Goal: Connect with others: Connect with others

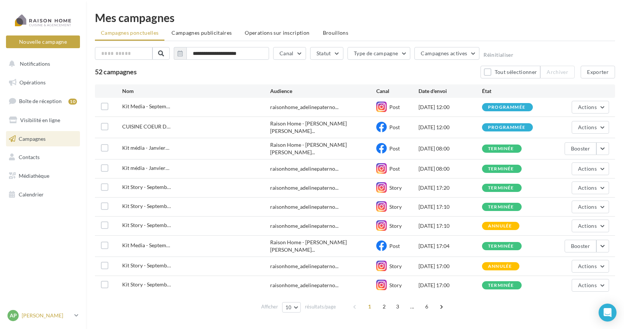
click at [56, 295] on p "[PERSON_NAME]" at bounding box center [47, 315] width 50 height 7
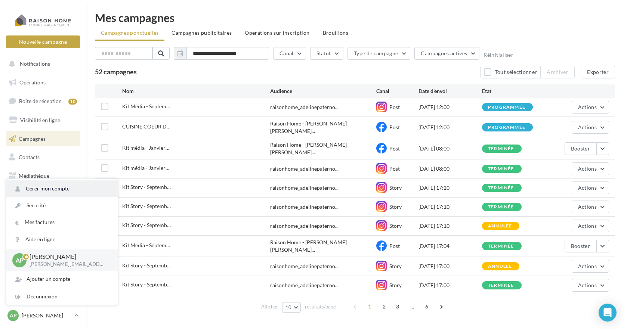
click at [50, 190] on link "Gérer mon compte" at bounding box center [61, 189] width 111 height 17
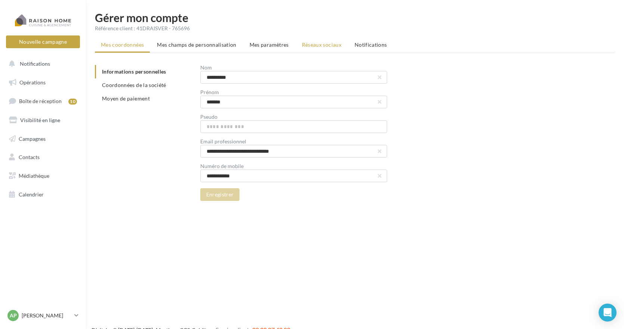
click at [329, 47] on span "Réseaux sociaux" at bounding box center [322, 44] width 40 height 6
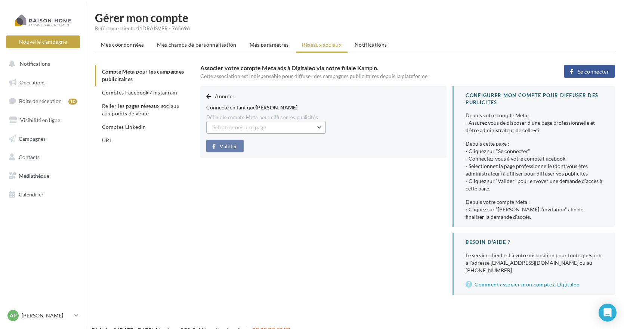
click at [287, 127] on button "Sélectionner une page" at bounding box center [266, 127] width 120 height 13
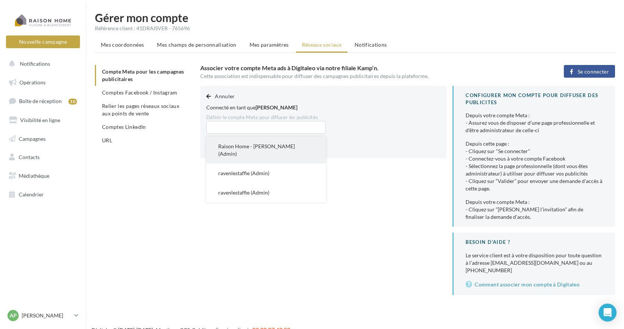
click at [262, 147] on span "Raison Home - [PERSON_NAME] (Admin)" at bounding box center [256, 150] width 77 height 14
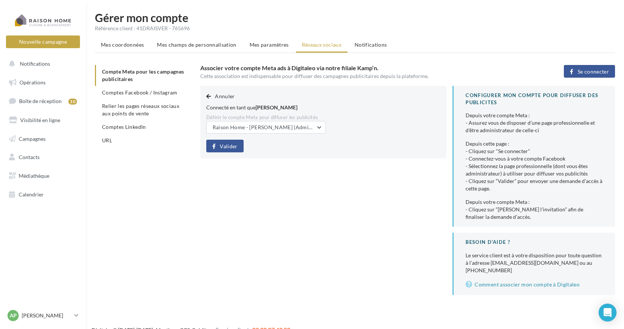
click at [225, 144] on span "Valider" at bounding box center [229, 147] width 18 height 6
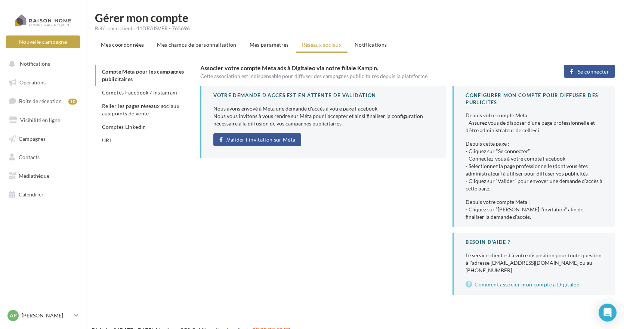
click at [261, 141] on span "Valider l'invitation sur Méta" at bounding box center [261, 140] width 68 height 6
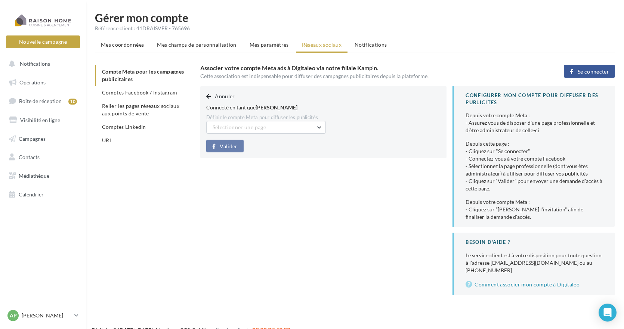
click at [593, 68] on button "Se connecter" at bounding box center [589, 71] width 51 height 13
click at [259, 128] on span "Sélectionner une page" at bounding box center [239, 127] width 53 height 6
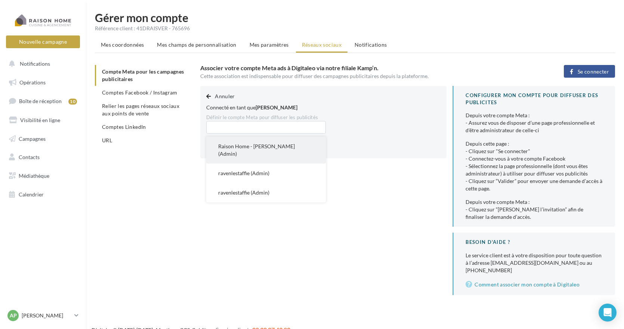
click at [245, 148] on span "Raison Home - [PERSON_NAME] (Admin)" at bounding box center [256, 150] width 77 height 14
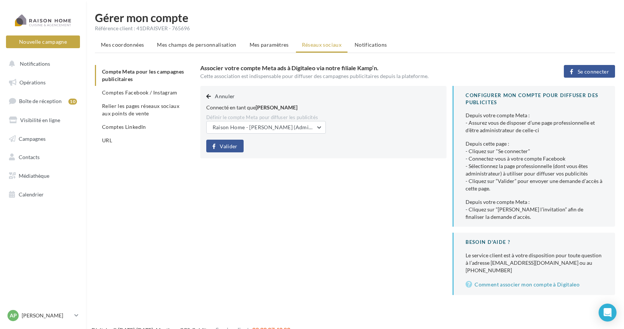
click at [230, 142] on button "Valider" at bounding box center [224, 146] width 37 height 13
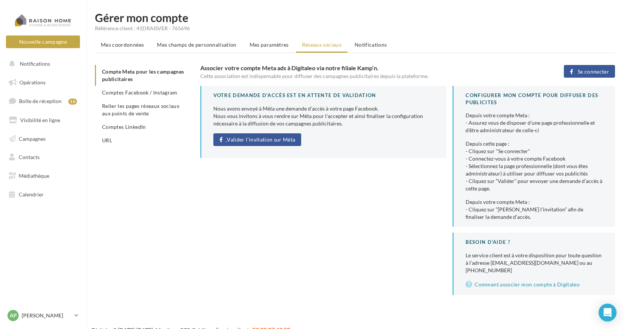
click at [246, 144] on link "Valider l'invitation sur Méta" at bounding box center [257, 139] width 88 height 13
click at [594, 70] on span "Se connecter" at bounding box center [593, 72] width 31 height 6
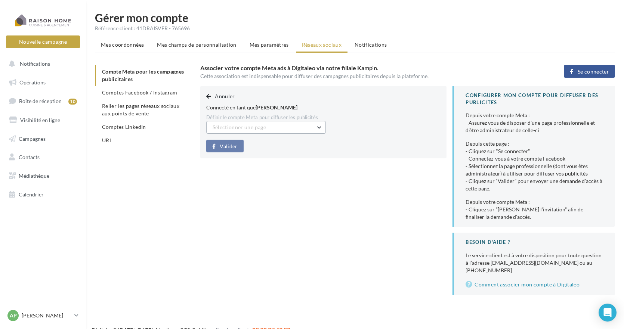
click at [250, 129] on span "Sélectionner une page" at bounding box center [239, 127] width 53 height 6
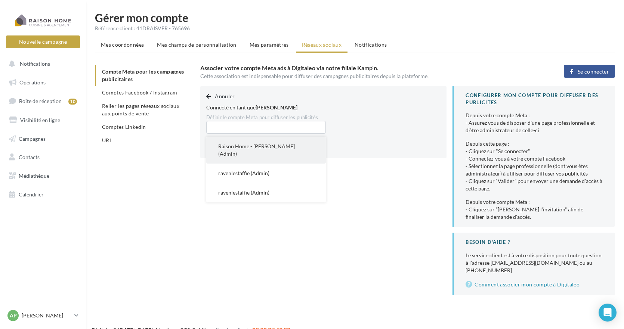
click at [243, 147] on span "Raison Home - [PERSON_NAME] (Admin)" at bounding box center [256, 150] width 77 height 14
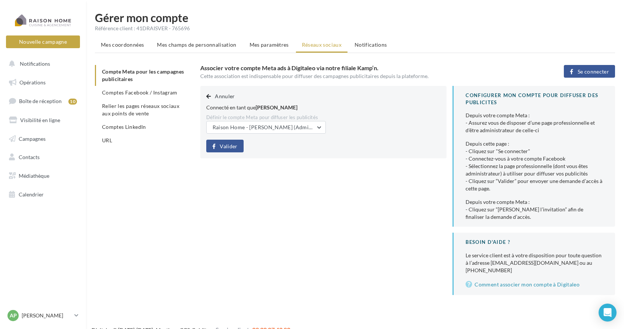
click at [231, 147] on span "Valider" at bounding box center [229, 147] width 18 height 6
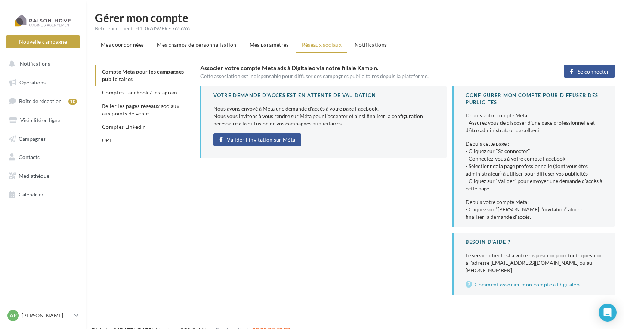
click at [276, 140] on span "Valider l'invitation sur Méta" at bounding box center [261, 140] width 68 height 6
